Goal: Task Accomplishment & Management: Manage account settings

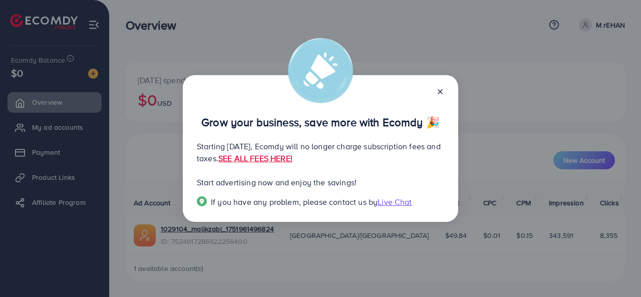
click at [441, 90] on icon at bounding box center [440, 92] width 8 height 8
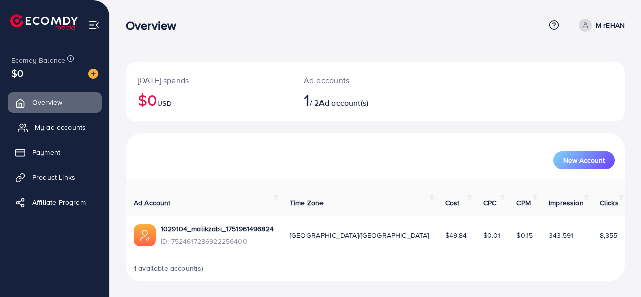
click at [47, 130] on span "My ad accounts" at bounding box center [60, 127] width 51 height 10
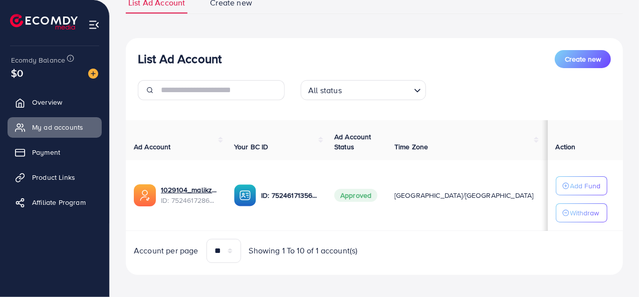
scroll to position [89, 0]
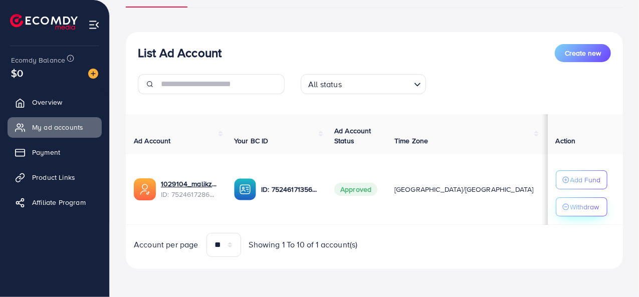
click at [576, 201] on p "Withdraw" at bounding box center [584, 207] width 29 height 12
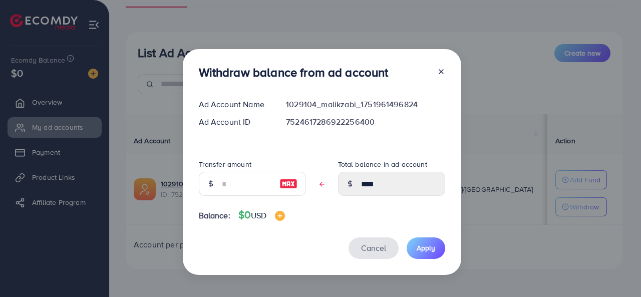
click at [367, 248] on span "Cancel" at bounding box center [373, 247] width 25 height 11
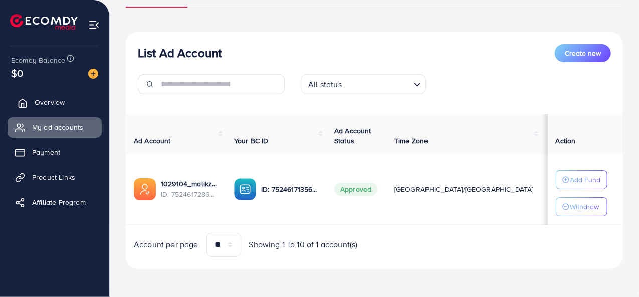
click at [60, 101] on span "Overview" at bounding box center [50, 102] width 30 height 10
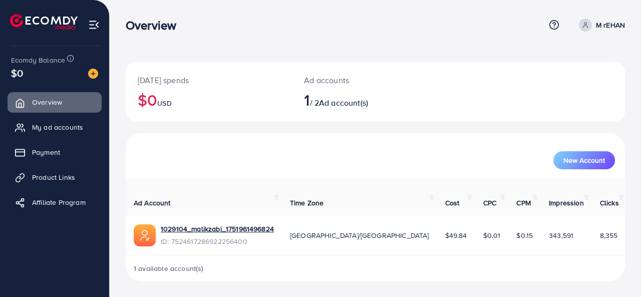
click at [588, 22] on icon at bounding box center [585, 25] width 7 height 7
click at [542, 82] on line at bounding box center [544, 82] width 4 height 0
